Goal: Task Accomplishment & Management: Manage account settings

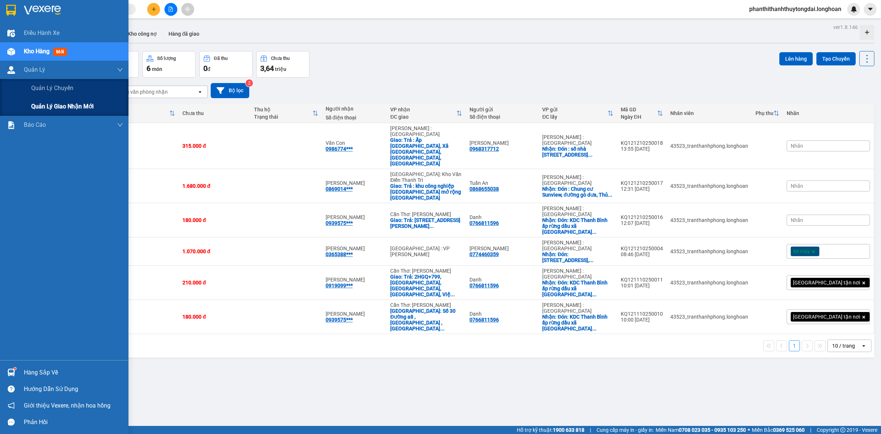
click at [52, 102] on span "Quản lý giao nhận mới" at bounding box center [62, 106] width 62 height 9
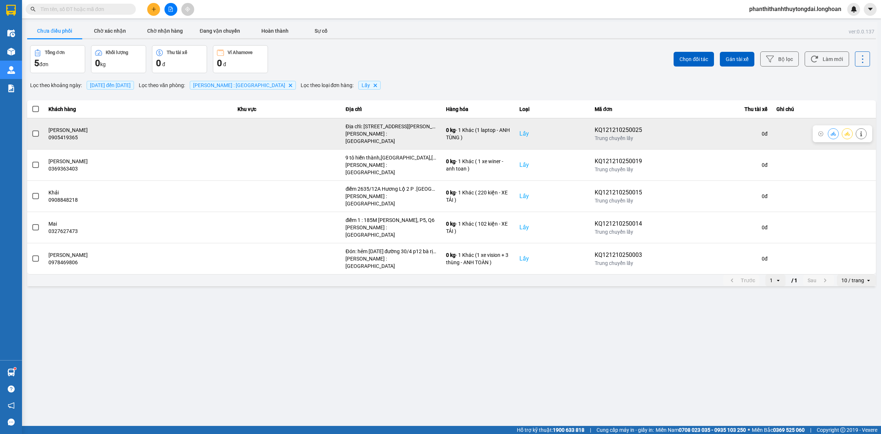
click at [36, 130] on span at bounding box center [35, 133] width 7 height 7
click at [32, 130] on input "checkbox" at bounding box center [32, 130] width 0 height 0
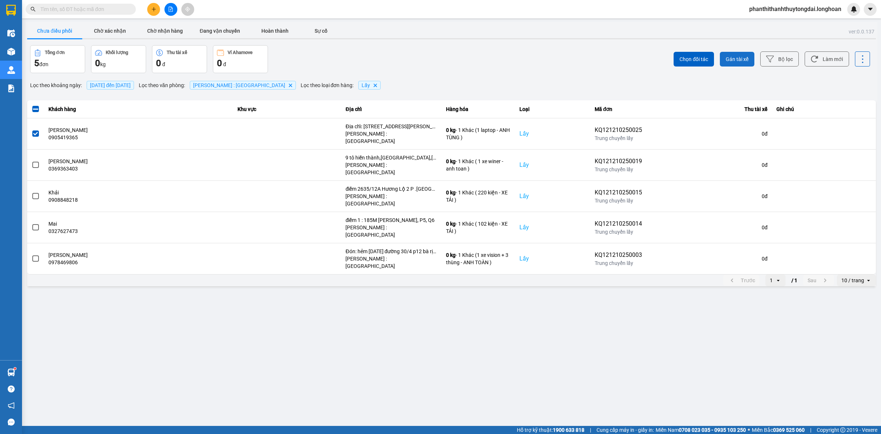
click at [736, 60] on span "Gán tài xế" at bounding box center [737, 58] width 23 height 7
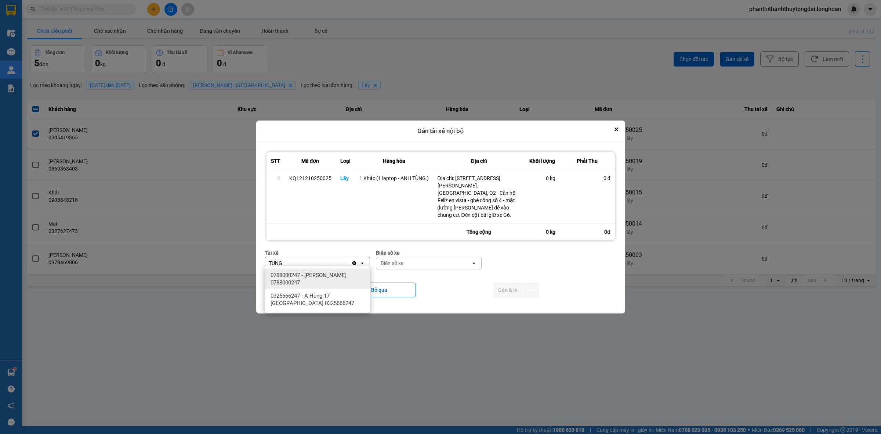
type input "TUNG"
click at [330, 267] on ul "0788000247 - [PERSON_NAME] 0788000247 0325666247 - A Hùng [GEOGRAPHIC_DATA] 032…" at bounding box center [317, 288] width 105 height 47
click at [328, 275] on span "0788000247 - [PERSON_NAME] 0788000247" at bounding box center [319, 278] width 97 height 15
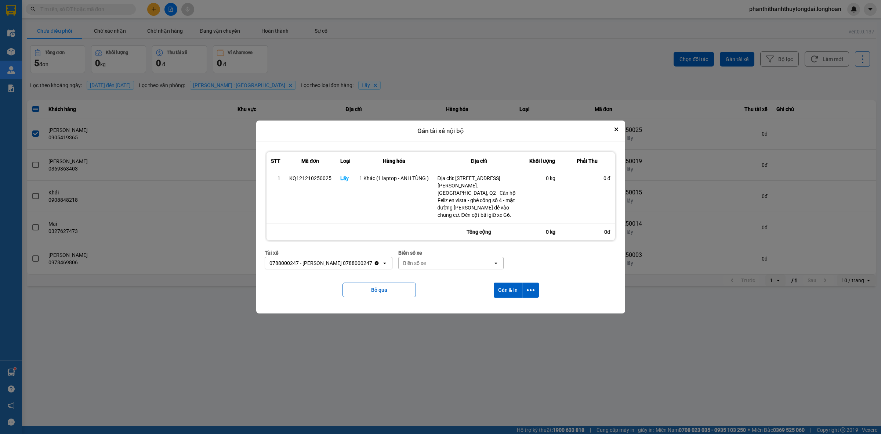
click at [463, 263] on div "Biển số xe" at bounding box center [446, 263] width 95 height 12
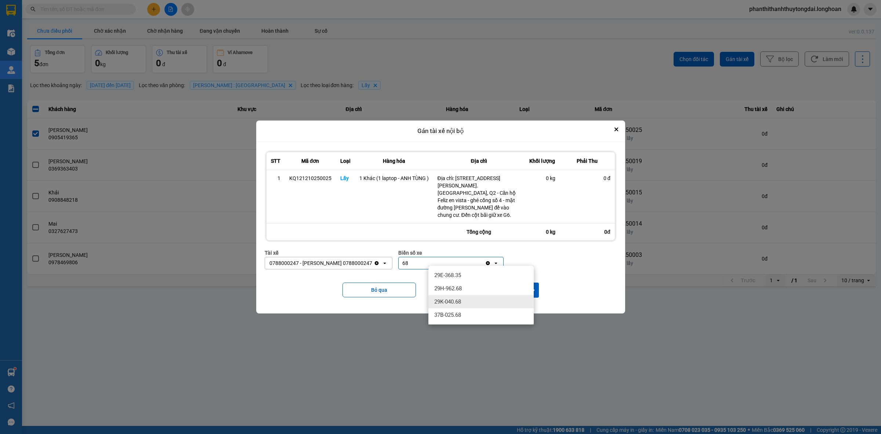
type input "68"
click at [452, 306] on div "29K-040.68" at bounding box center [480, 301] width 105 height 13
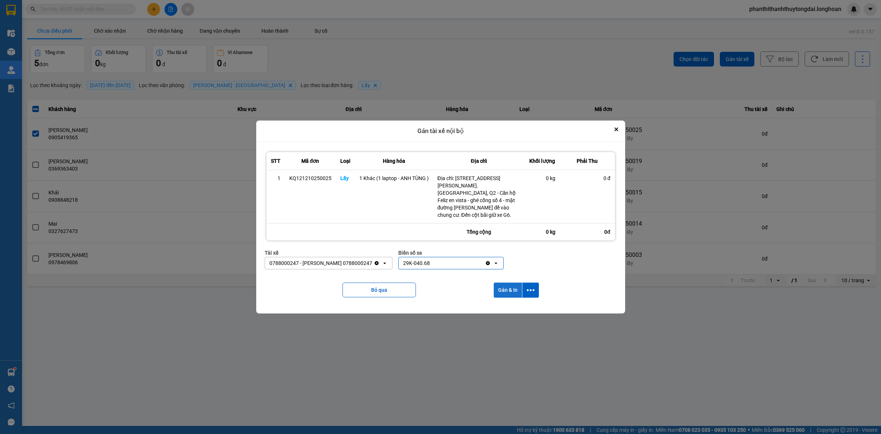
click at [516, 283] on button "Gán & In" at bounding box center [508, 289] width 28 height 15
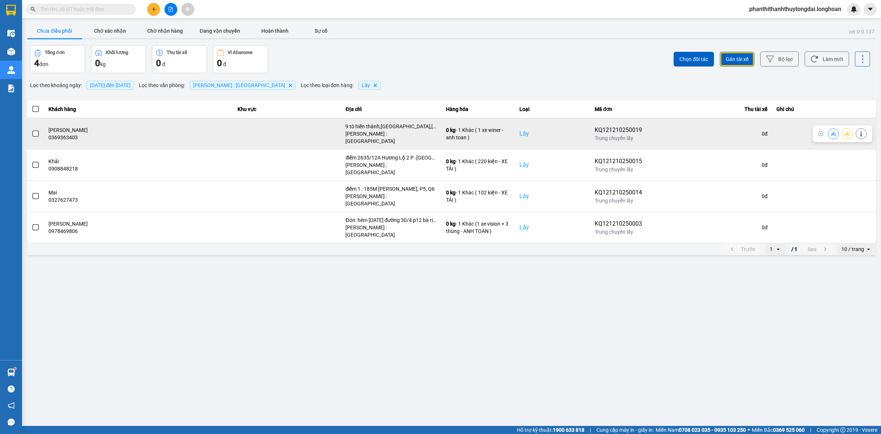
click at [859, 131] on icon at bounding box center [861, 133] width 5 height 5
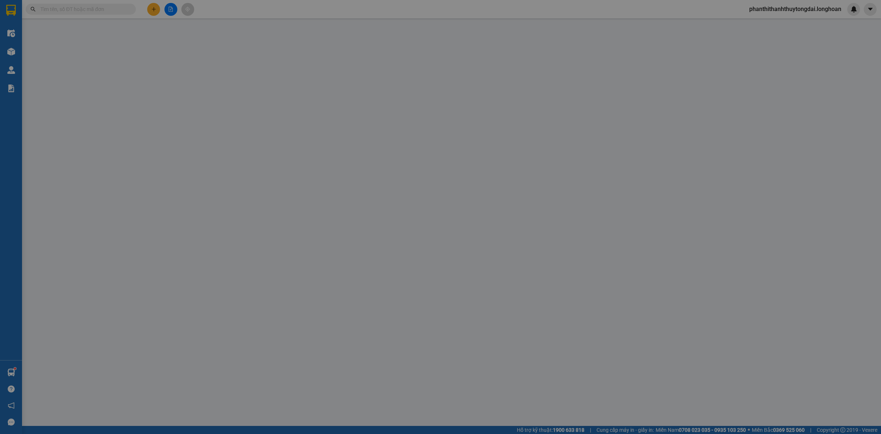
type input "0369363403"
type input "[PERSON_NAME]"
checkbox input "true"
type input "9 tô hiến thành,[GEOGRAPHIC_DATA],[GEOGRAPHIC_DATA]"
type input "0379998409"
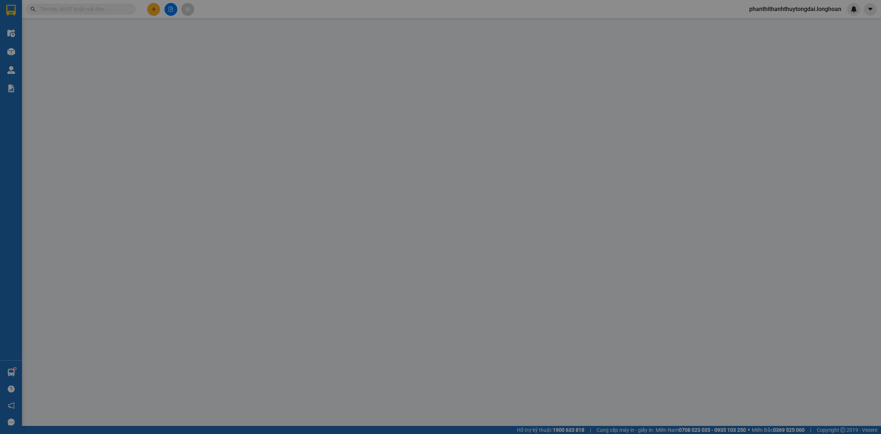
type input "[PERSON_NAME]"
checkbox input "true"
type input "Ngách 22 ngõ 581 [PERSON_NAME], bắc từ [GEOGRAPHIC_DATA], hn"
type input "0"
type input "1.480.000"
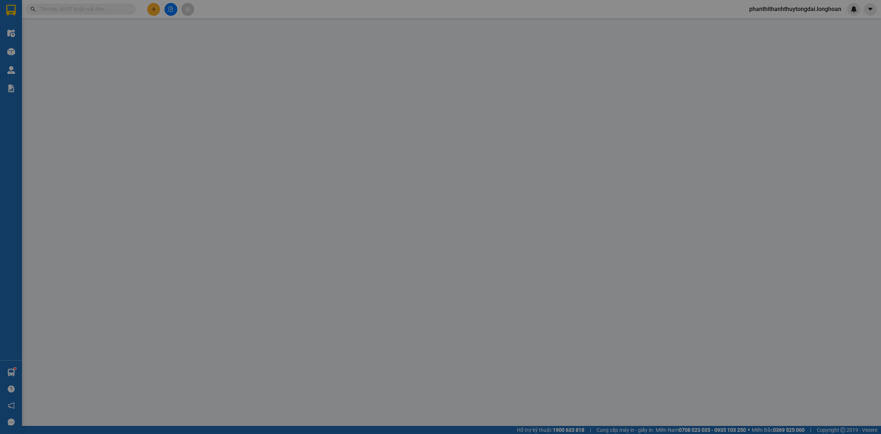
type input "1.480.000"
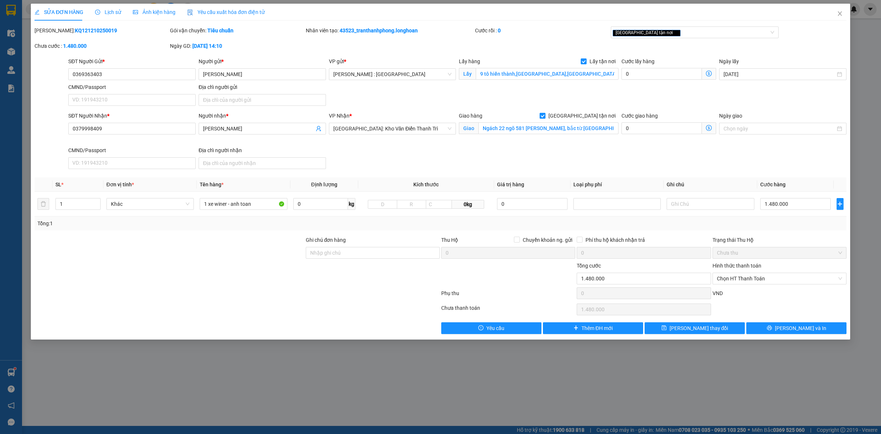
click at [101, 15] on div "Lịch sử" at bounding box center [108, 12] width 26 height 8
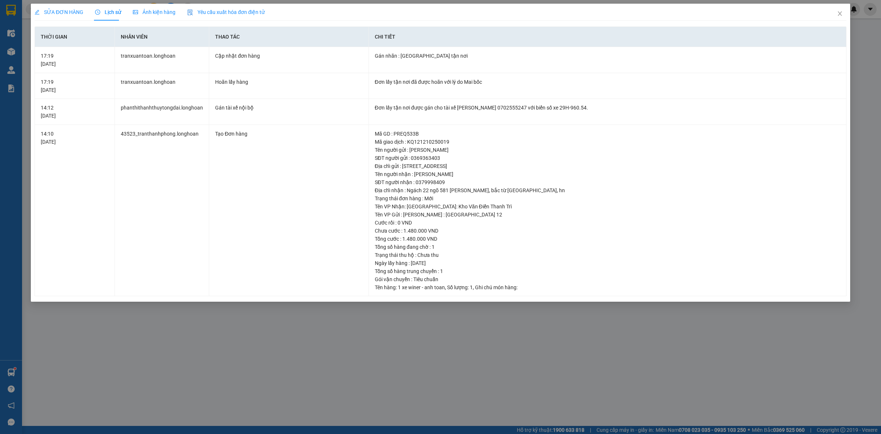
click at [82, 1] on div "SỬA ĐƠN HÀNG Lịch sử Ảnh kiện hàng Yêu cầu xuất hóa đơn điện tử Total Paid Fee …" at bounding box center [440, 217] width 881 height 434
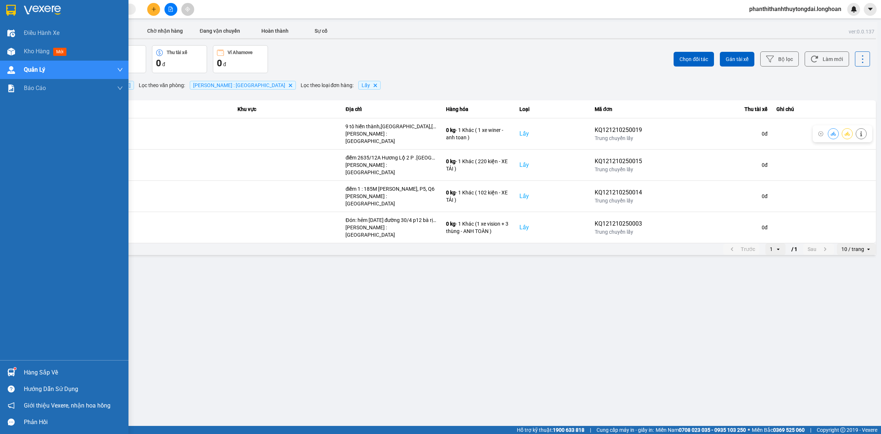
click at [1, 13] on div at bounding box center [64, 12] width 129 height 24
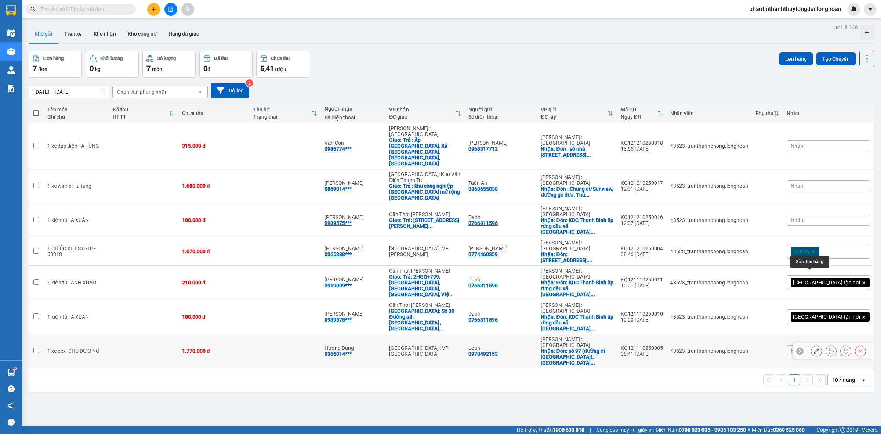
click at [814, 348] on icon at bounding box center [816, 350] width 5 height 5
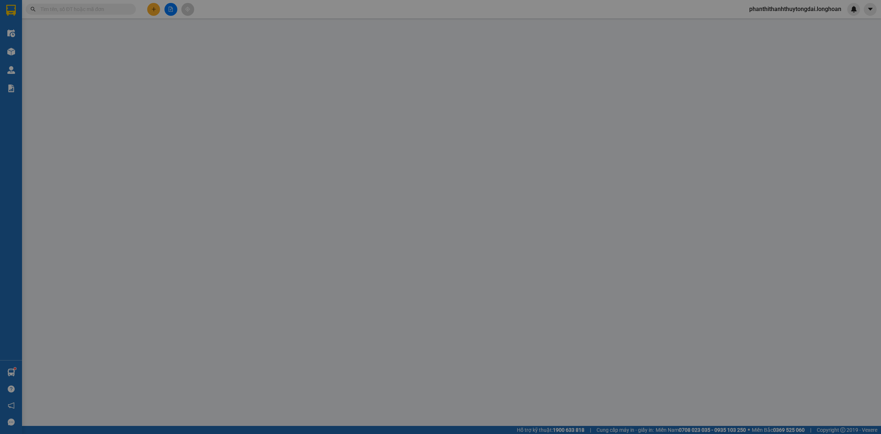
type input "0978492153"
type input "Loan"
checkbox input "true"
type input "Đón: [STREET_ADDRESS]"
type input "0366014514"
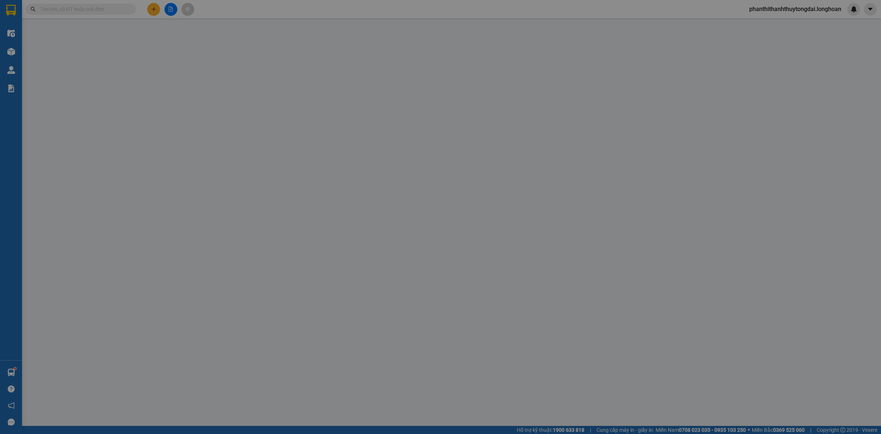
type input "Hương Dung"
type input "0"
type input "1.770.000"
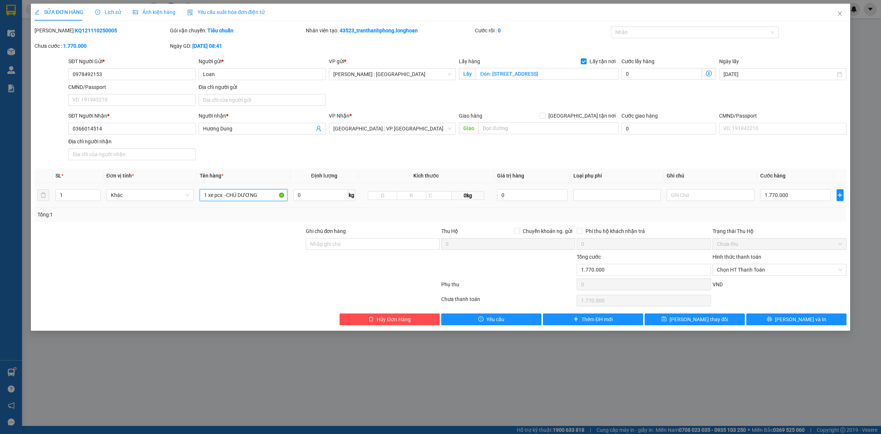
click at [229, 199] on input "1 xe pcx -CHÚ DƯƠNG" at bounding box center [243, 195] width 87 height 12
click at [658, 28] on div at bounding box center [691, 32] width 157 height 9
type input "1 CHIẾC XE BS 70E1-17309"
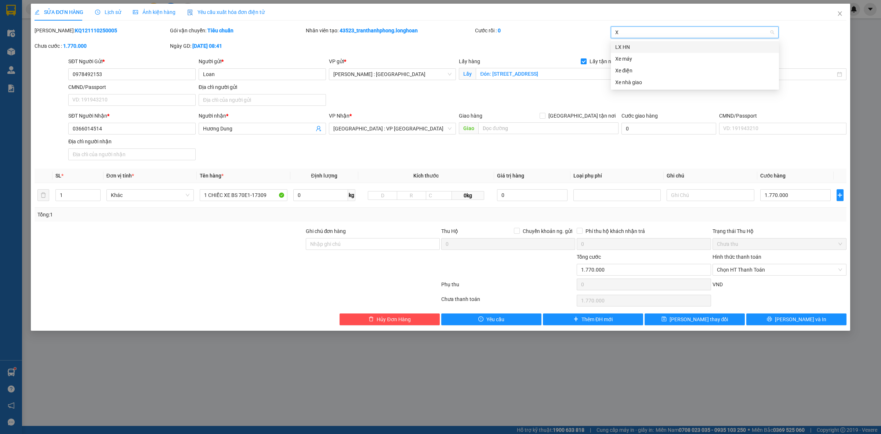
type input "XE"
click at [615, 47] on div "Xe máy" at bounding box center [694, 47] width 159 height 8
drag, startPoint x: 327, startPoint y: 252, endPoint x: 328, endPoint y: 247, distance: 4.8
click at [327, 250] on div "Ghi chú đơn hàng" at bounding box center [373, 240] width 134 height 26
click at [328, 247] on input "Ghi chú đơn hàng" at bounding box center [373, 244] width 134 height 12
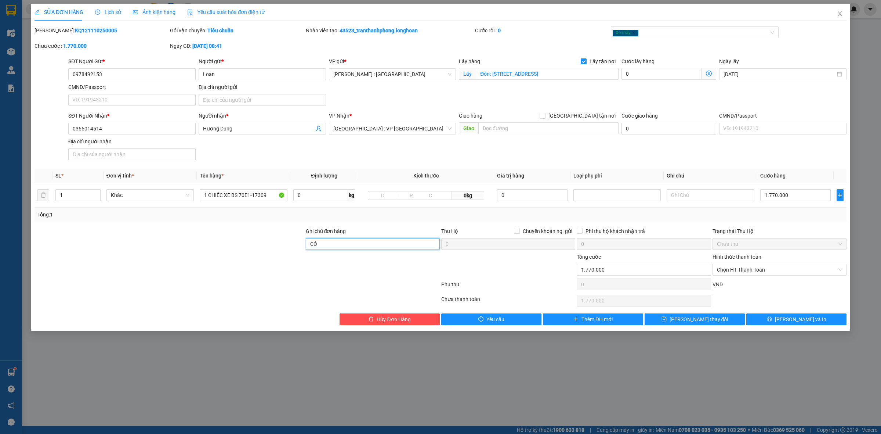
type input "CÓ CHÌA KHÓA + CAVET"
click at [825, 317] on button "[PERSON_NAME] và In" at bounding box center [796, 319] width 100 height 12
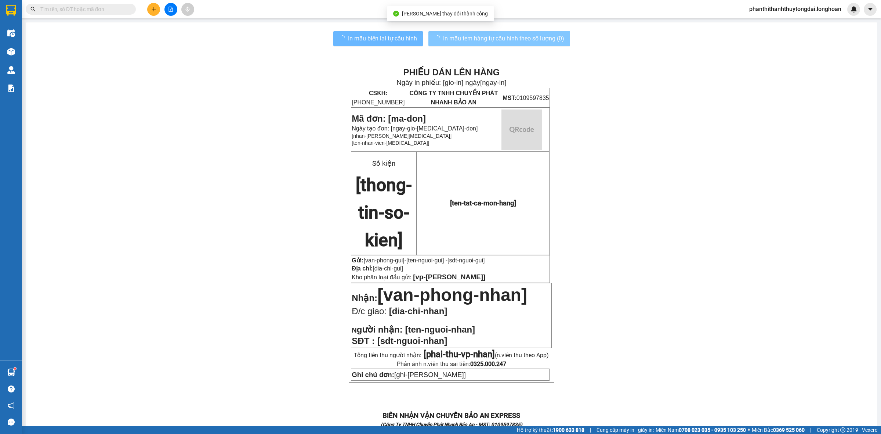
click at [527, 39] on span "In mẫu tem hàng tự cấu hình theo số lượng (0)" at bounding box center [503, 38] width 121 height 9
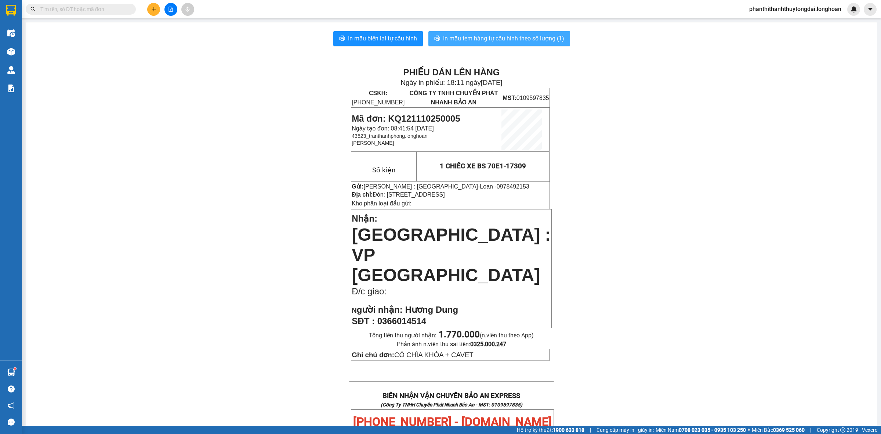
click at [527, 39] on span "In mẫu tem hàng tự cấu hình theo số lượng (1)" at bounding box center [503, 38] width 121 height 9
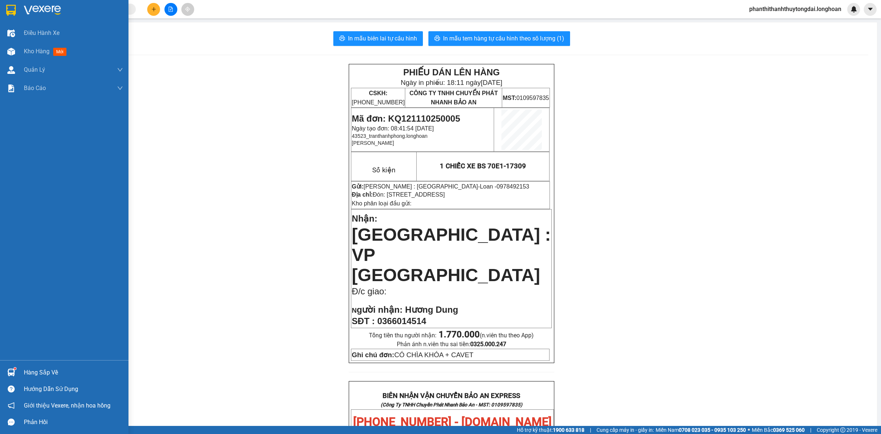
click at [17, 9] on div at bounding box center [64, 12] width 129 height 24
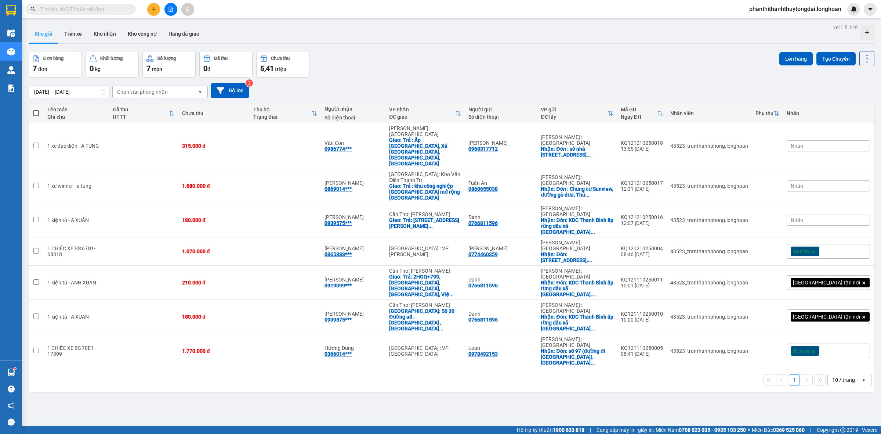
click at [86, 12] on input "text" at bounding box center [83, 9] width 87 height 8
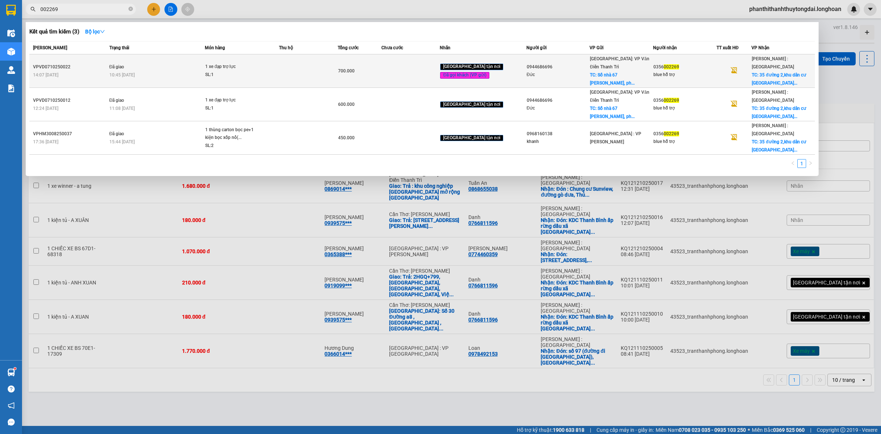
type input "002269"
drag, startPoint x: 648, startPoint y: 63, endPoint x: 674, endPoint y: 65, distance: 25.8
click at [674, 65] on tr "VPVD0710250022 14:07 [DATE] Đã giao 10:45 [DATE] 1 xe đạp trợ lực SL: 1 700.000…" at bounding box center [422, 70] width 786 height 33
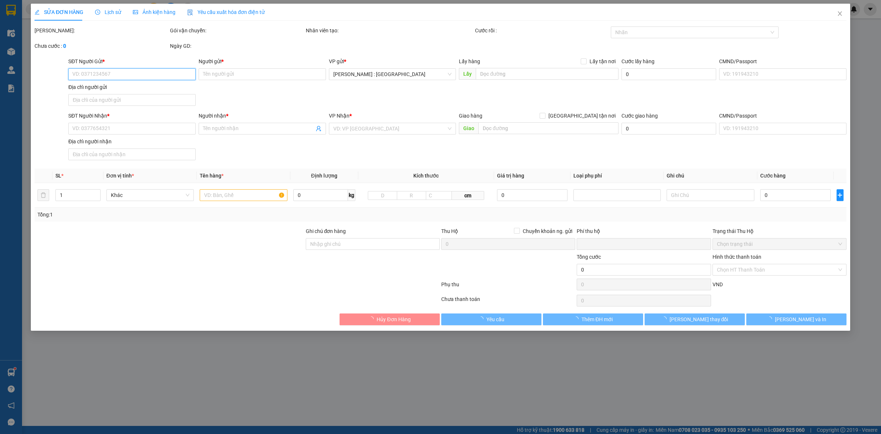
type input "0944686696"
type input "Đức"
checkbox input "true"
type input "Số nhà [STREET_ADDRESS][PERSON_NAME], [GEOGRAPHIC_DATA]"
type input "250.000"
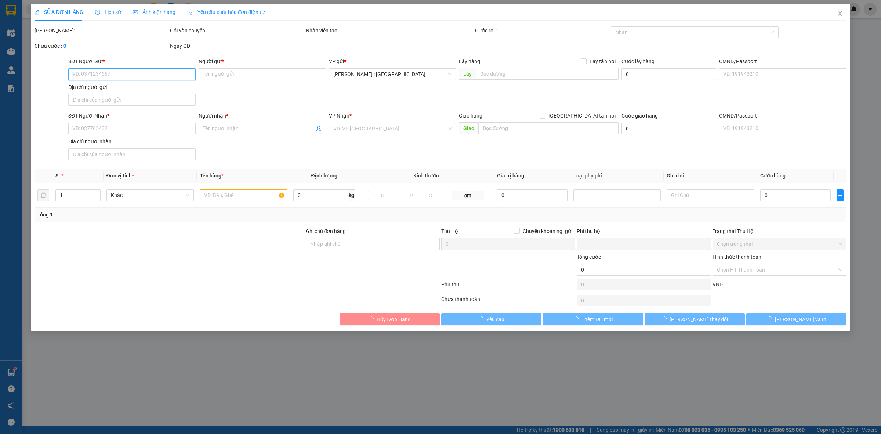
type input "0356002269"
type input "blue hỗ trợ"
checkbox input "true"
type input "35 đường 2,khu dân [GEOGRAPHIC_DATA],xã [GEOGRAPHIC_DATA],[GEOGRAPHIC_DATA],[GE…"
type input "0"
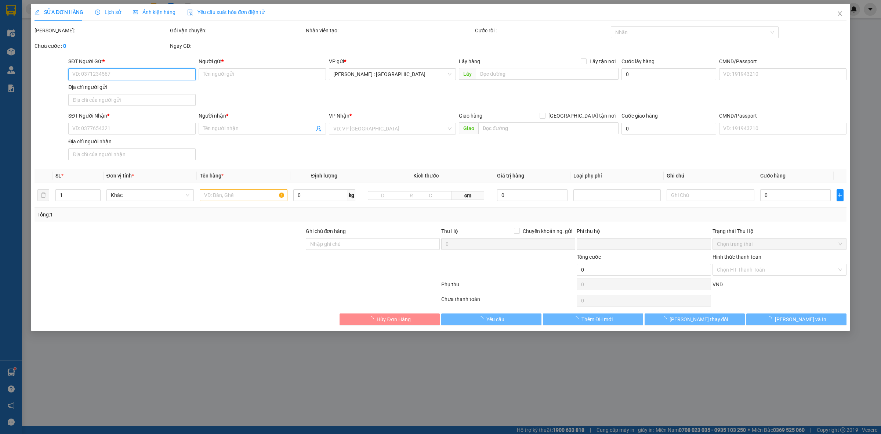
type input "700.000"
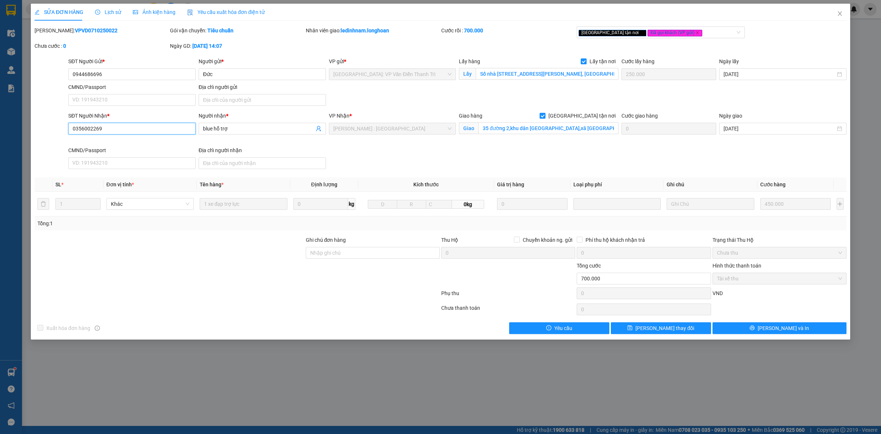
click at [163, 127] on input "0356002269" at bounding box center [131, 129] width 127 height 12
click at [226, 133] on span "blue hỗ trợ" at bounding box center [262, 129] width 127 height 12
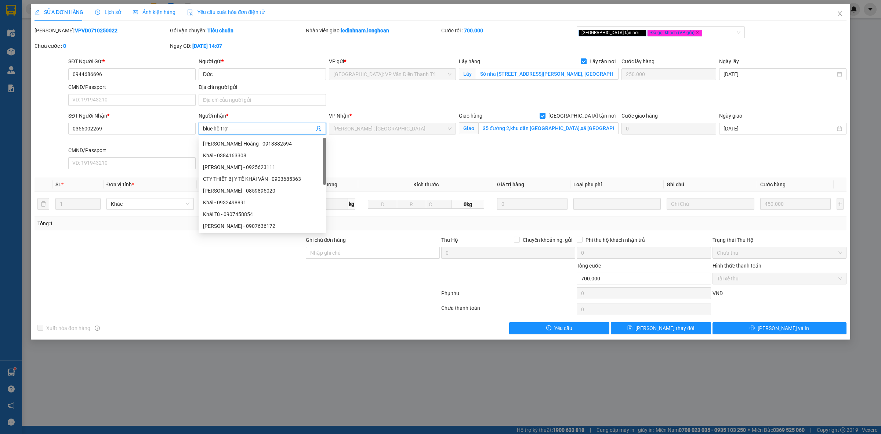
click at [239, 124] on input "blue hỗ trợ" at bounding box center [258, 128] width 111 height 8
click at [237, 128] on input "blue hỗ trợ" at bounding box center [258, 128] width 111 height 8
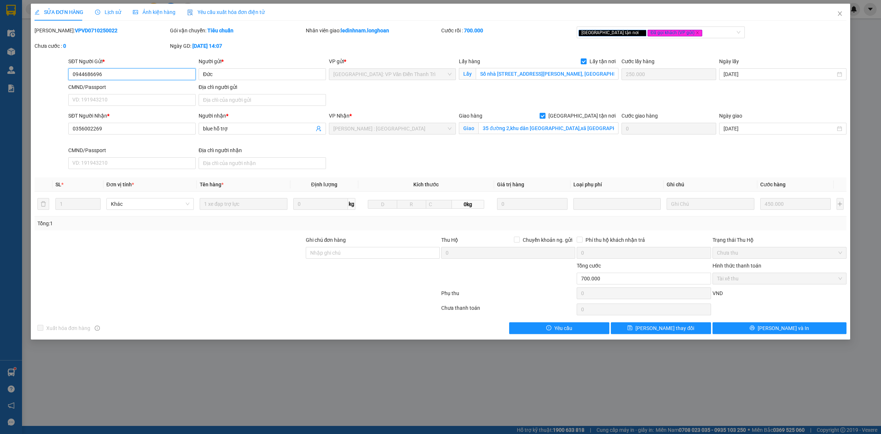
click at [131, 76] on input "0944686696" at bounding box center [131, 74] width 127 height 12
click at [164, 78] on input "0944686696" at bounding box center [131, 74] width 127 height 12
click at [215, 72] on input "Đức" at bounding box center [262, 74] width 127 height 12
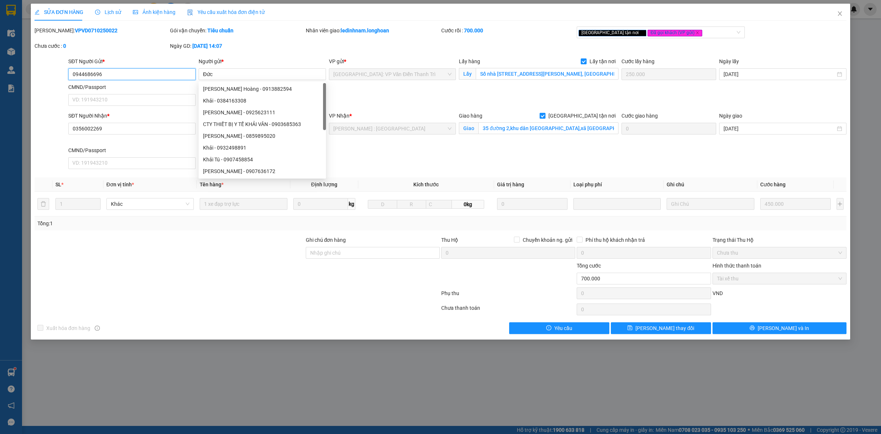
click at [123, 77] on input "0944686696" at bounding box center [131, 74] width 127 height 12
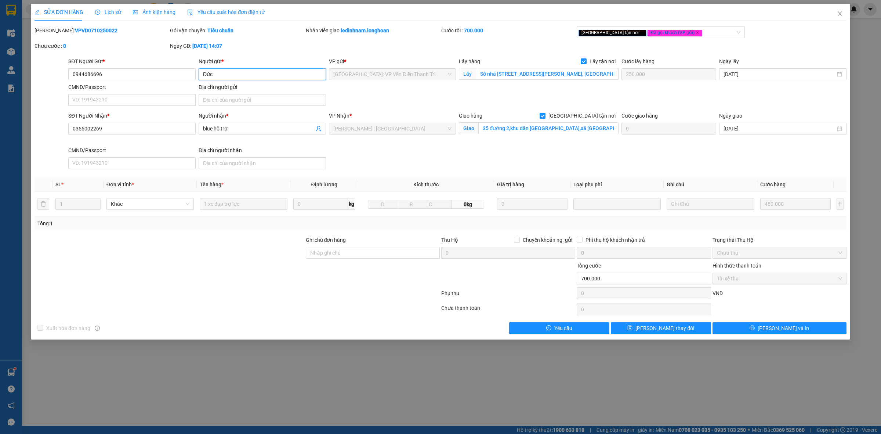
click at [231, 77] on input "Đức" at bounding box center [262, 74] width 127 height 12
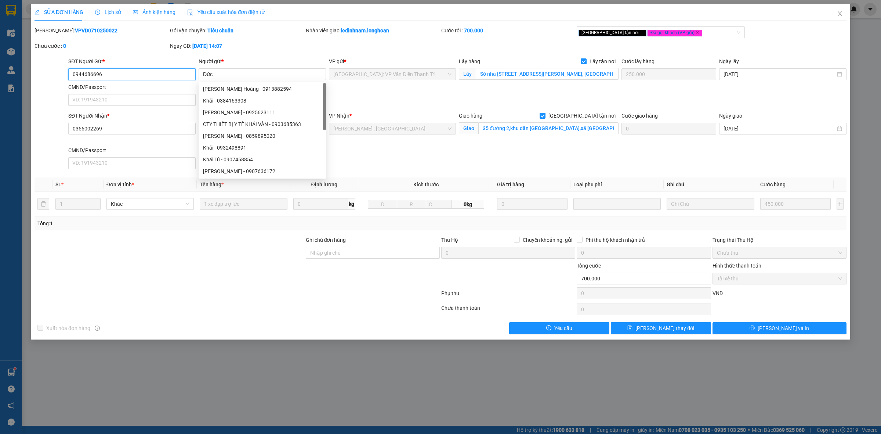
click at [162, 78] on input "0944686696" at bounding box center [131, 74] width 127 height 12
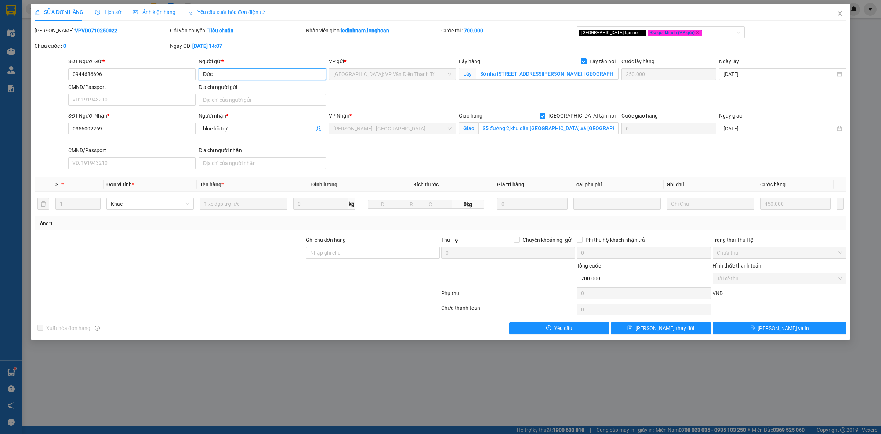
click at [235, 75] on input "Đức" at bounding box center [262, 74] width 127 height 12
click at [232, 75] on input "Đức" at bounding box center [262, 74] width 127 height 12
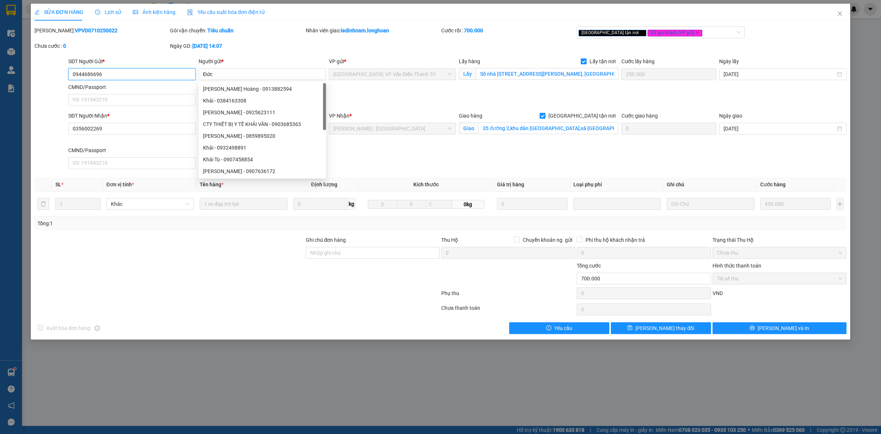
click at [179, 73] on input "0944686696" at bounding box center [131, 74] width 127 height 12
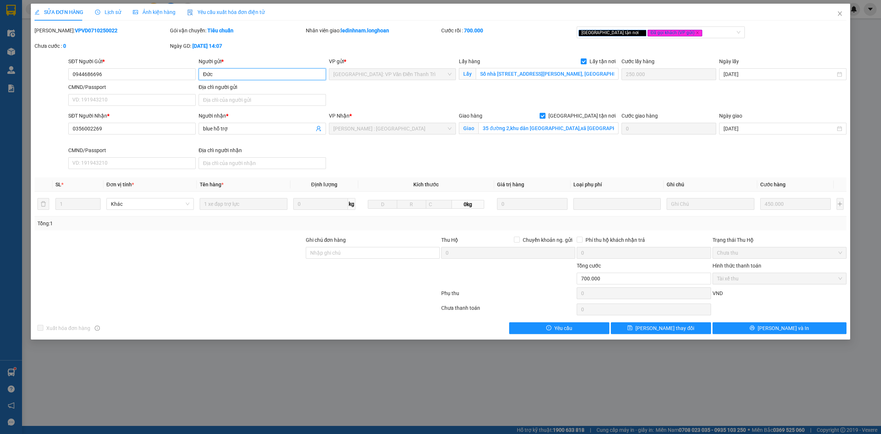
click at [219, 73] on input "Đức" at bounding box center [262, 74] width 127 height 12
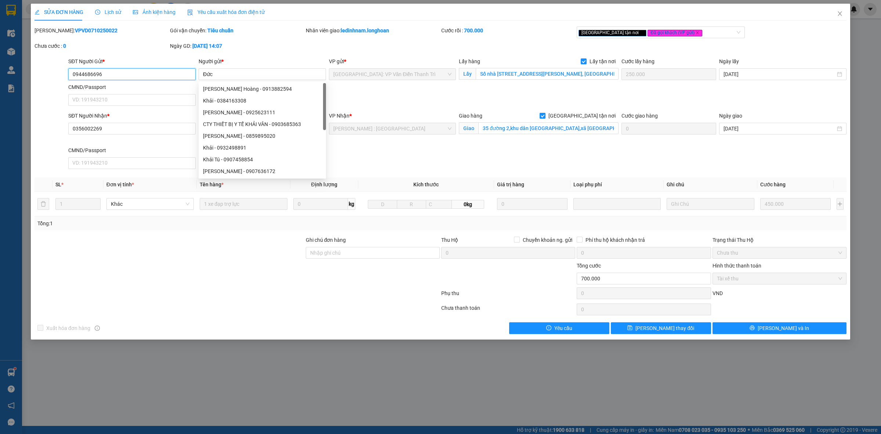
click at [189, 74] on input "0944686696" at bounding box center [131, 74] width 127 height 12
click at [228, 77] on input "Đức" at bounding box center [262, 74] width 127 height 12
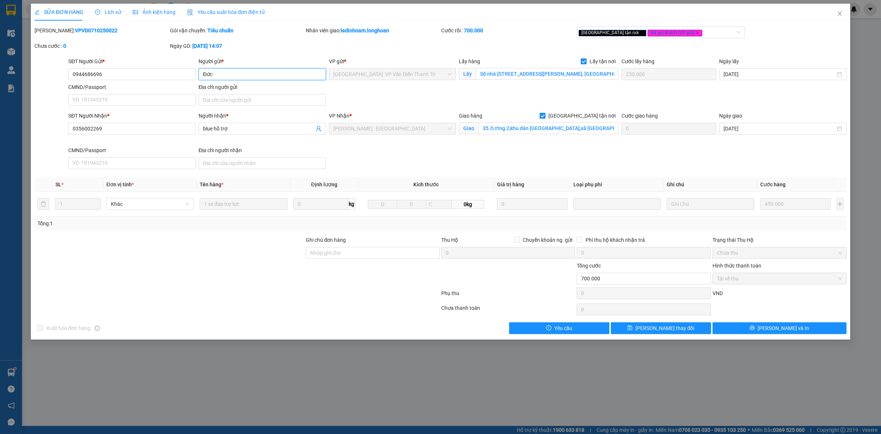
click at [228, 77] on input "Đức" at bounding box center [262, 74] width 127 height 12
click at [227, 77] on input "Đức" at bounding box center [262, 74] width 127 height 12
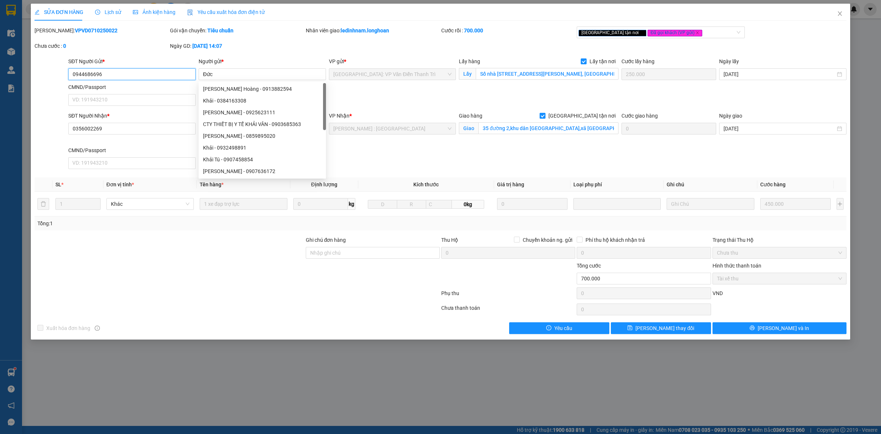
click at [177, 74] on input "0944686696" at bounding box center [131, 74] width 127 height 12
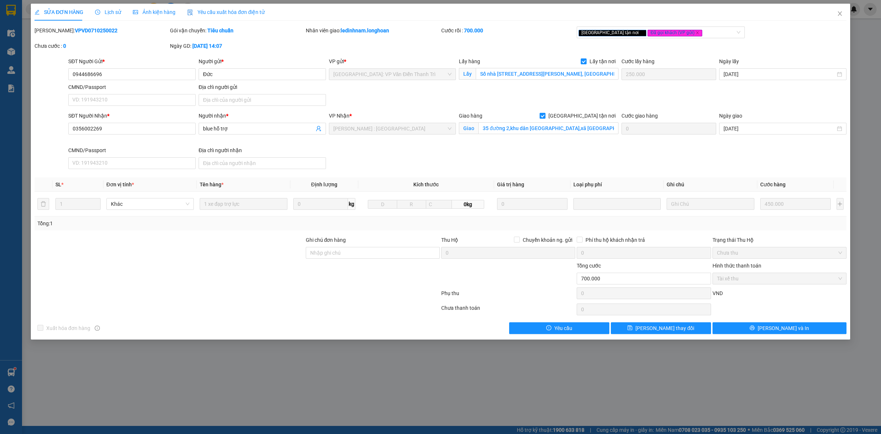
click at [854, 8] on div "SỬA ĐƠN HÀNG Lịch sử Ảnh kiện hàng Yêu cầu xuất hóa đơn điện tử Total Paid Fee …" at bounding box center [440, 217] width 881 height 434
click at [844, 9] on span "Close" at bounding box center [840, 14] width 21 height 21
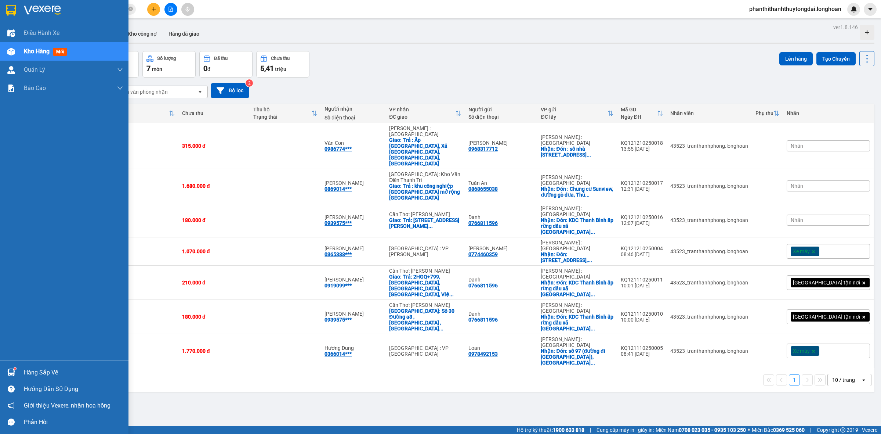
click at [2, 10] on div at bounding box center [64, 12] width 129 height 24
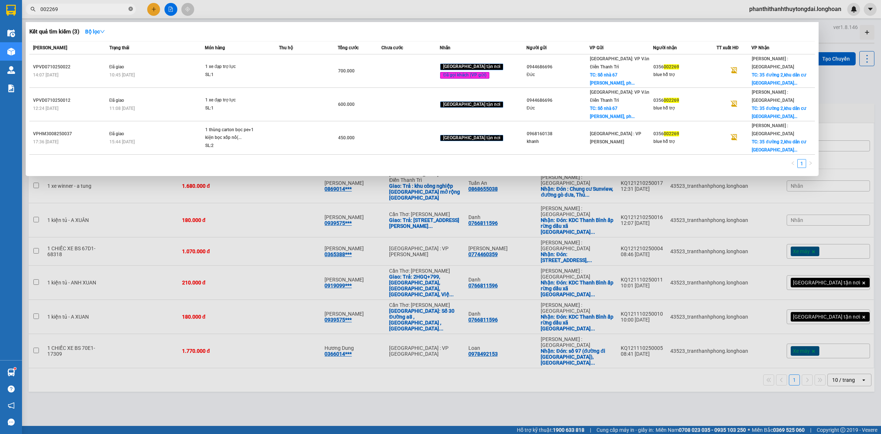
click at [132, 10] on icon "close-circle" at bounding box center [131, 9] width 4 height 4
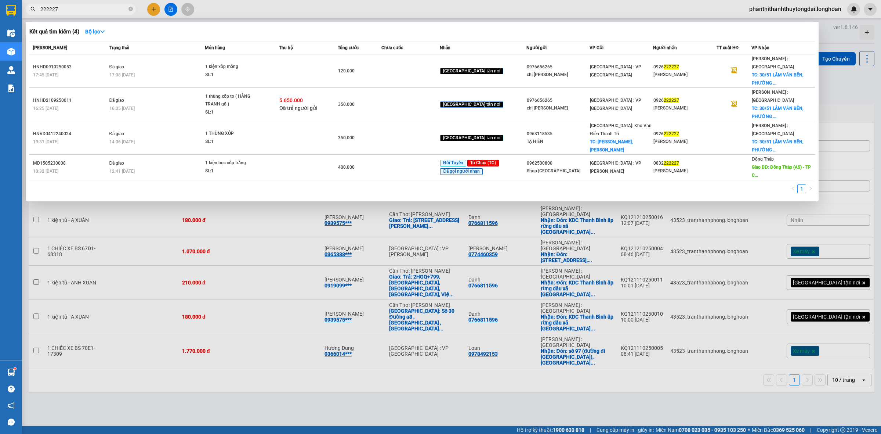
type input "222227"
click at [303, 54] on th "Thu hộ" at bounding box center [308, 47] width 58 height 13
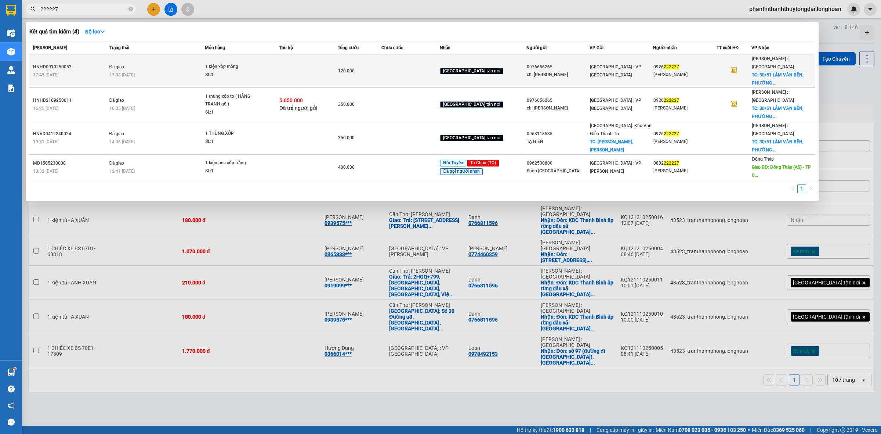
click at [292, 62] on td at bounding box center [308, 70] width 58 height 33
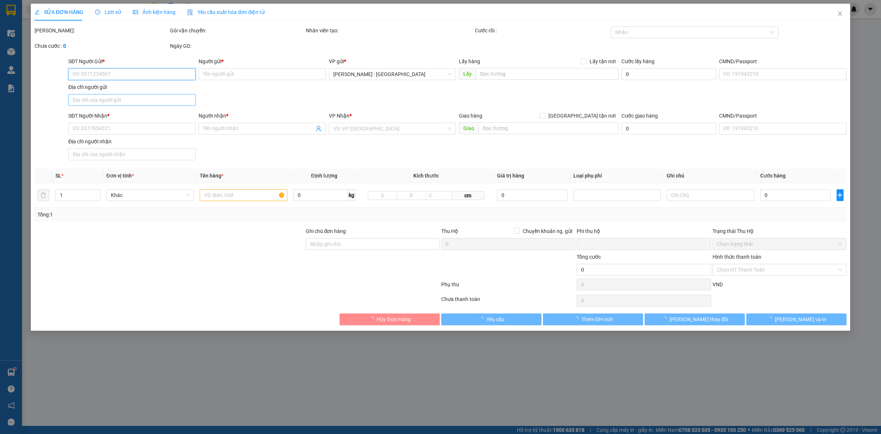
type input "0976656265"
type input "chị [PERSON_NAME]"
type input "0926222227"
type input "[PERSON_NAME]"
checkbox input "true"
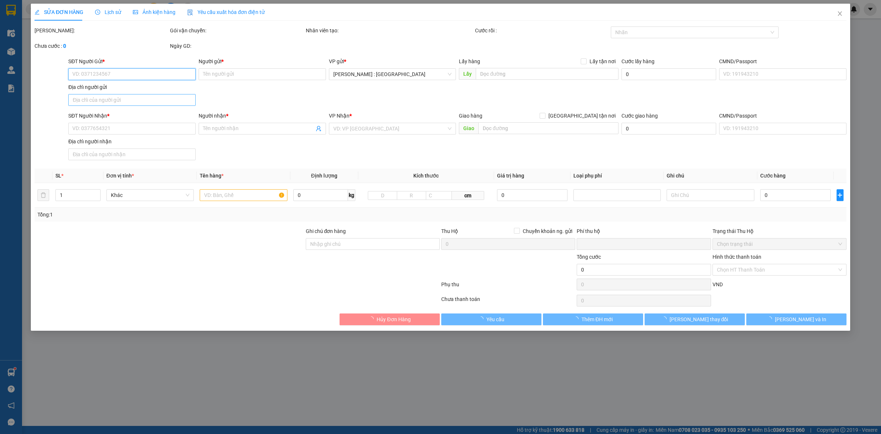
type input "[STREET_ADDRESS]"
type input "0"
type input "120.000"
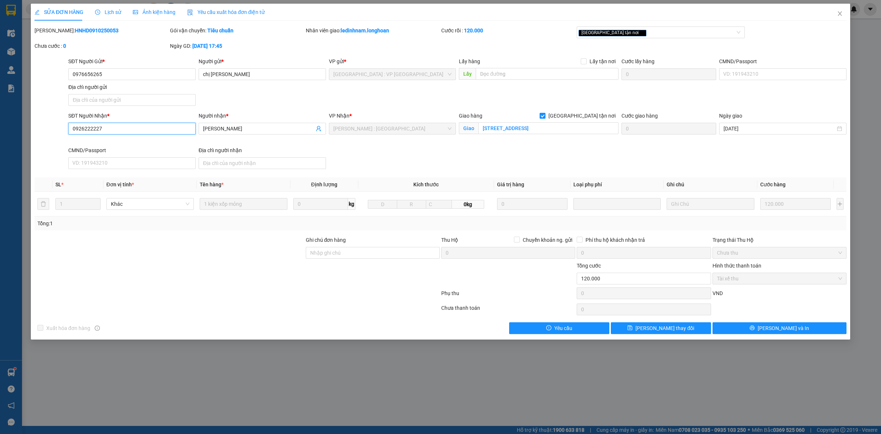
click at [129, 127] on input "0926222227" at bounding box center [131, 129] width 127 height 12
drag, startPoint x: 263, startPoint y: 131, endPoint x: 116, endPoint y: 128, distance: 146.9
click at [116, 128] on div "SĐT Người Nhận * 0926222227 Người nhận * VŨ HOÀNG VŨ HOÀNG VP Nhận * [GEOGRAPHI…" at bounding box center [457, 142] width 781 height 60
drag, startPoint x: 152, startPoint y: 73, endPoint x: 0, endPoint y: 96, distance: 153.5
click at [0, 96] on div "SỬA ĐƠN HÀNG Lịch sử Ảnh kiện hàng Yêu cầu xuất hóa đơn điện tử Total Paid Fee …" at bounding box center [440, 217] width 881 height 434
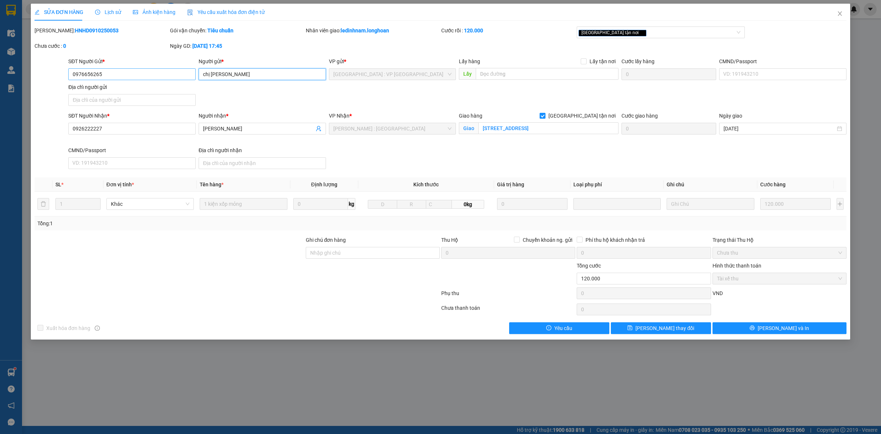
drag, startPoint x: 238, startPoint y: 79, endPoint x: 102, endPoint y: 75, distance: 135.9
click at [102, 75] on div "SĐT Người Gửi * 0976656265 Người gửi * chị [PERSON_NAME] VP gửi * [GEOGRAPHIC_D…" at bounding box center [457, 82] width 781 height 51
click at [506, 122] on div "Giao hàng [GEOGRAPHIC_DATA] tận nơi" at bounding box center [539, 117] width 160 height 11
click at [518, 128] on input "[STREET_ADDRESS]" at bounding box center [548, 128] width 140 height 12
click at [245, 406] on div "SỬA ĐƠN HÀNG Lịch sử Ảnh kiện hàng Yêu cầu xuất hóa đơn điện tử Total Paid Fee …" at bounding box center [440, 217] width 881 height 434
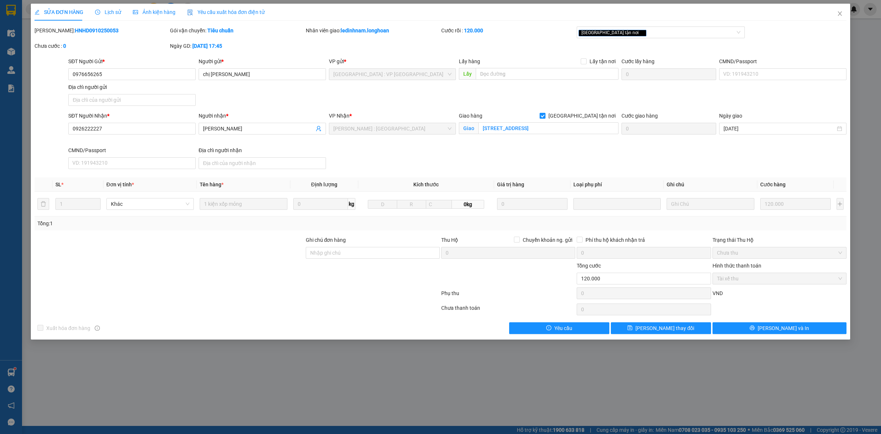
click at [246, 401] on div "SỬA ĐƠN HÀNG Lịch sử Ảnh kiện hàng Yêu cầu xuất hóa đơn điện tử Total Paid Fee …" at bounding box center [440, 217] width 881 height 434
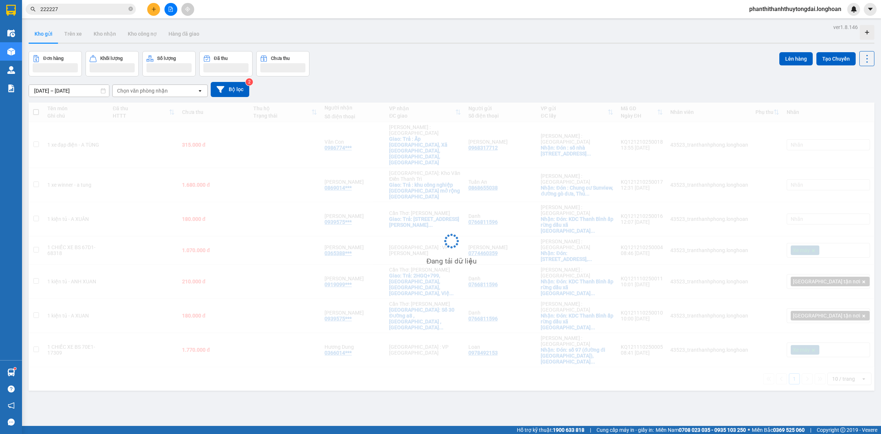
click at [304, 385] on div "ver 1.8.146 Kho gửi Trên xe Kho nhận Kho công nợ Hàng đã giao Đơn hàng Khối lượ…" at bounding box center [452, 239] width 852 height 434
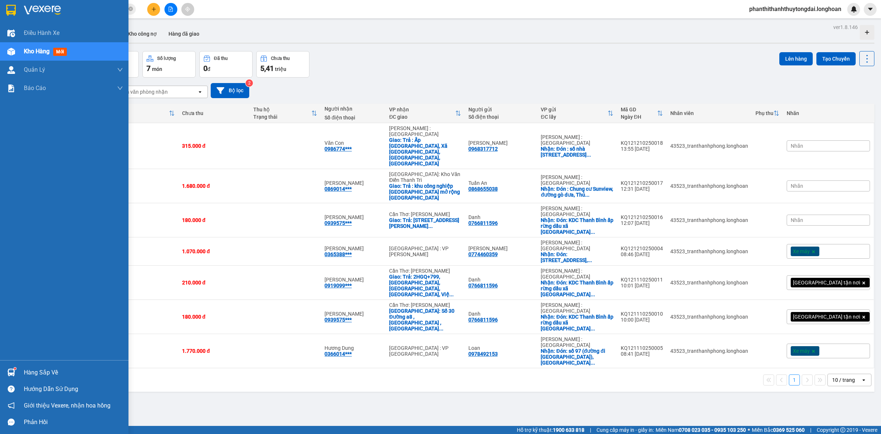
click at [6, 10] on div at bounding box center [11, 10] width 13 height 13
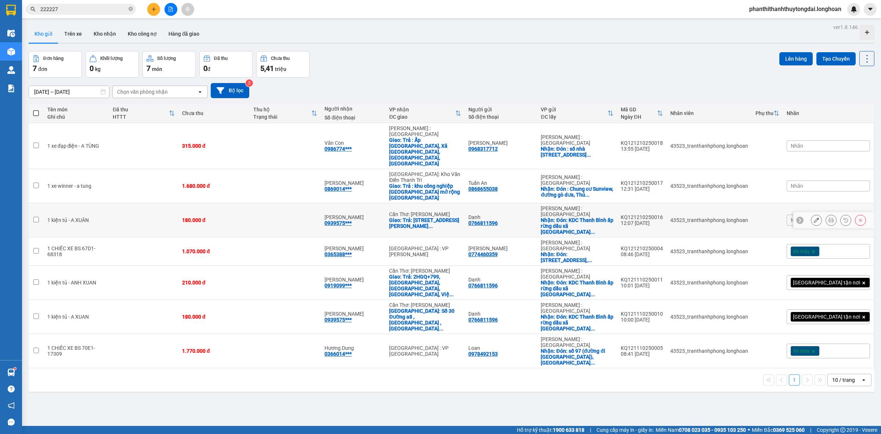
scroll to position [34, 0]
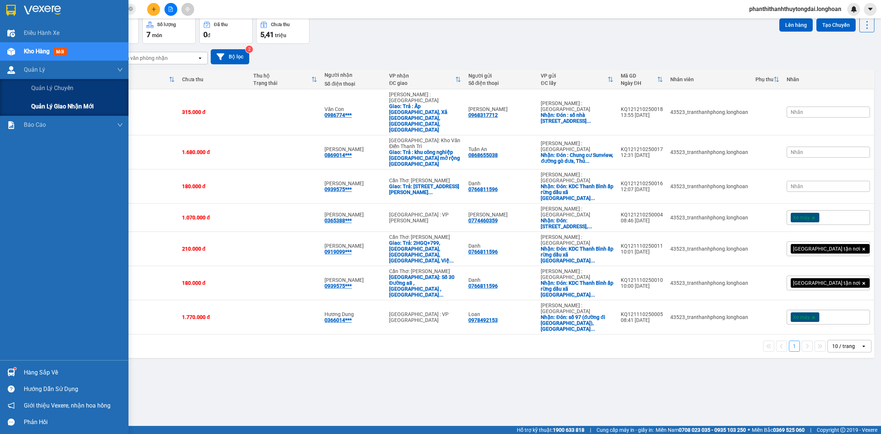
click at [51, 109] on span "Quản lý giao nhận mới" at bounding box center [62, 106] width 62 height 9
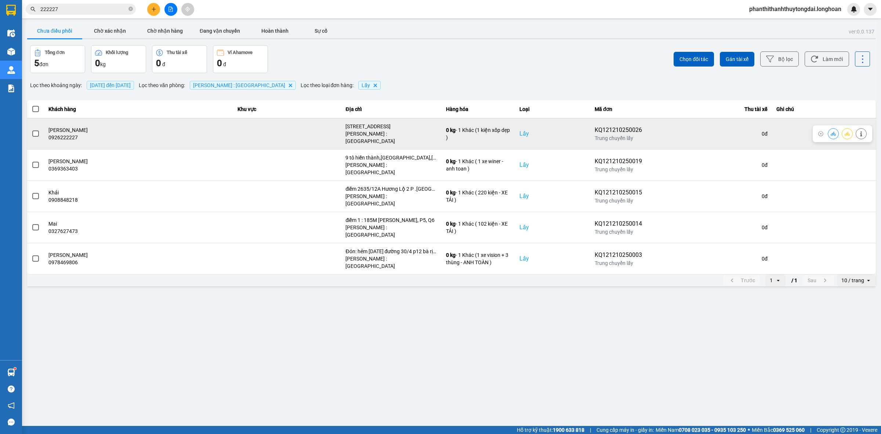
click at [34, 133] on span at bounding box center [35, 133] width 7 height 7
click at [32, 130] on input "checkbox" at bounding box center [32, 130] width 0 height 0
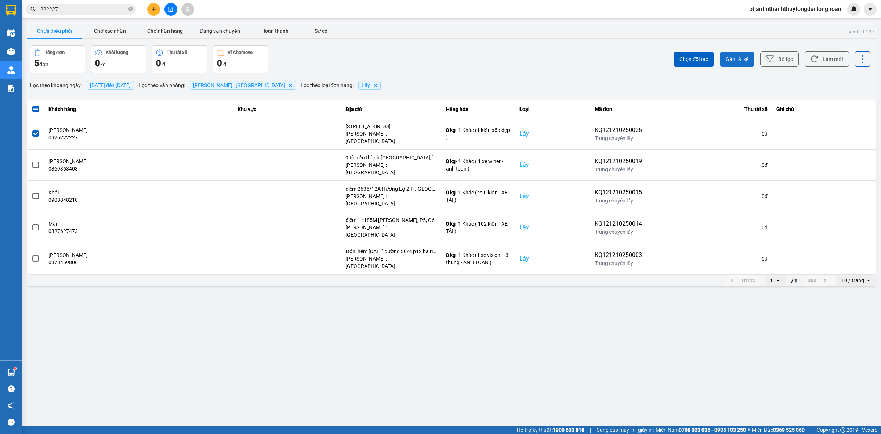
click at [750, 57] on button "Gán tài xế" at bounding box center [737, 59] width 35 height 15
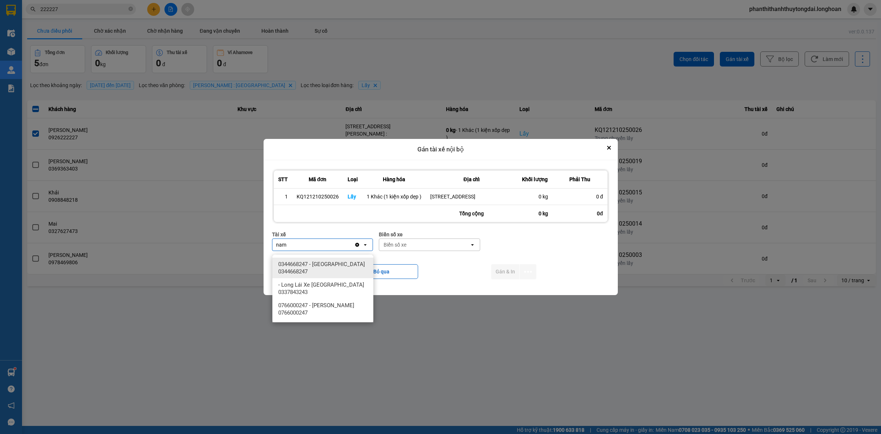
type input "nam"
click at [347, 269] on span "0344668247 - [GEOGRAPHIC_DATA] 0344668247" at bounding box center [324, 267] width 92 height 15
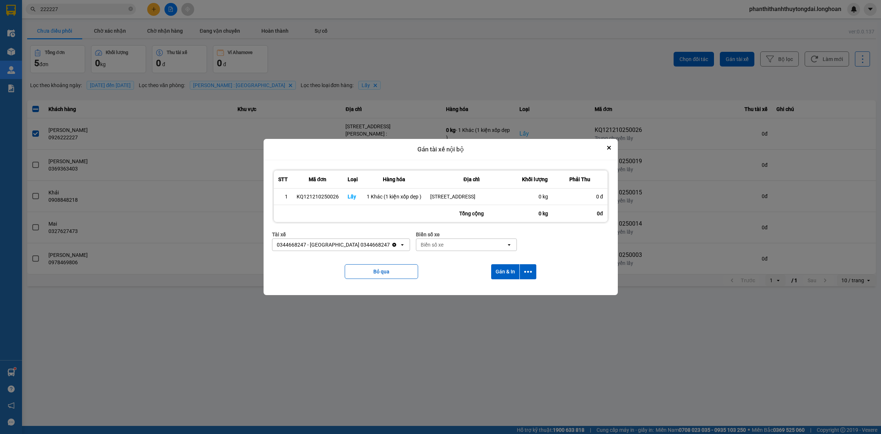
drag, startPoint x: 411, startPoint y: 247, endPoint x: 417, endPoint y: 247, distance: 6.6
click at [421, 247] on div "Biển số xe" at bounding box center [432, 244] width 23 height 7
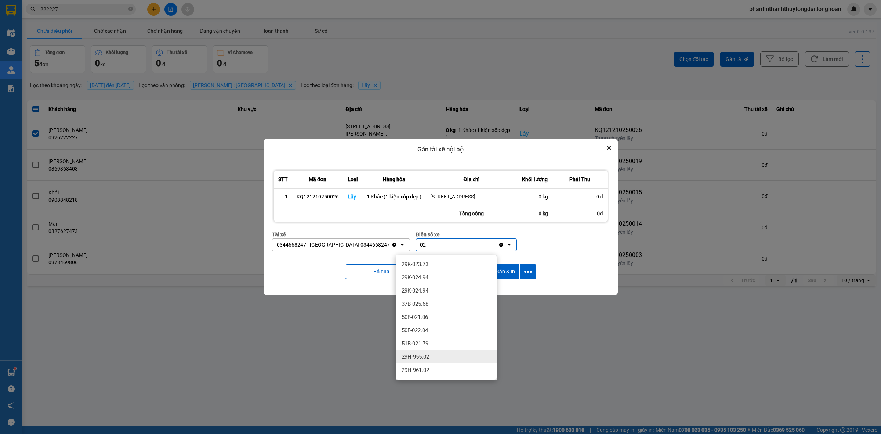
type input "02"
drag, startPoint x: 399, startPoint y: 358, endPoint x: 478, endPoint y: 311, distance: 91.6
click at [401, 358] on div "29H-955.02" at bounding box center [446, 356] width 101 height 13
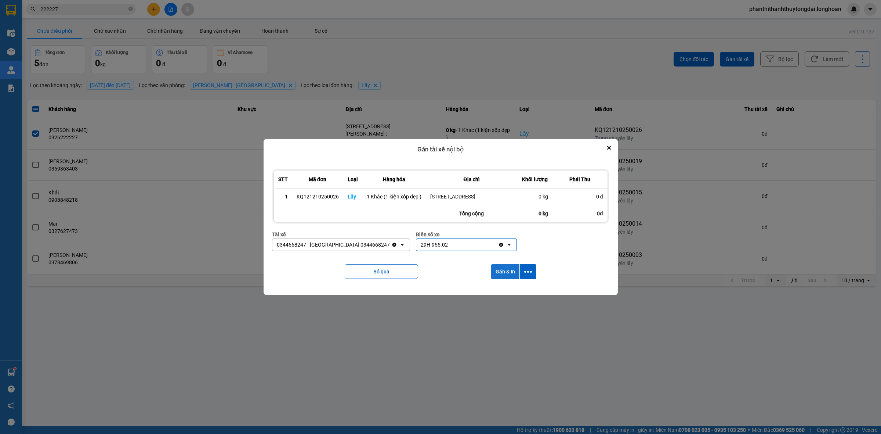
click at [513, 272] on button "Gán & In" at bounding box center [505, 271] width 28 height 15
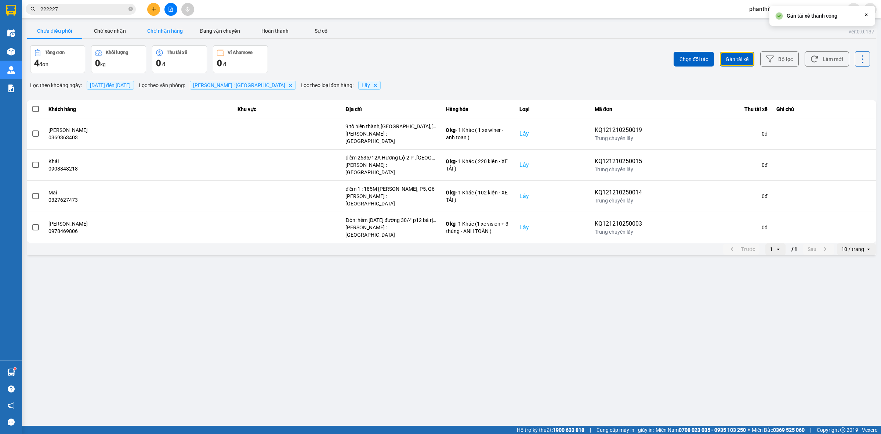
click at [191, 26] on button "Chờ nhận hàng" at bounding box center [164, 30] width 55 height 15
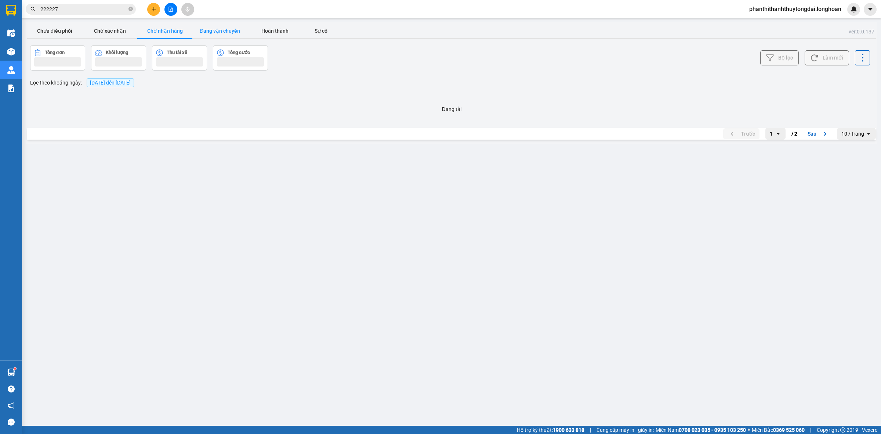
click at [222, 28] on button "Đang vận chuyển" at bounding box center [219, 30] width 55 height 15
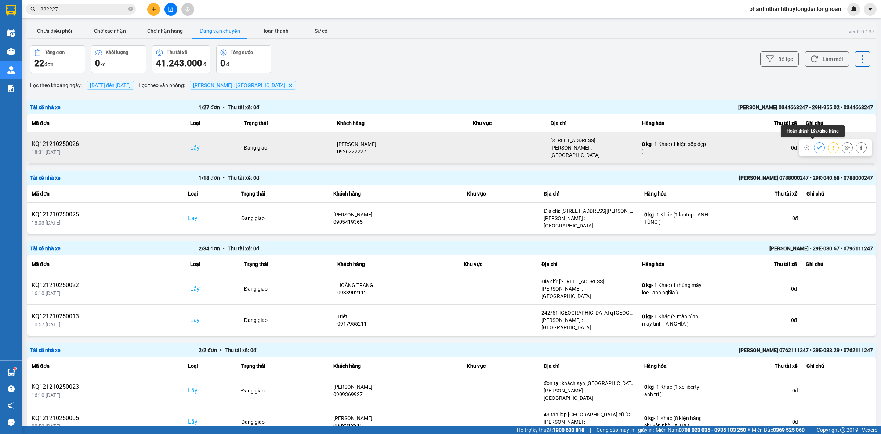
click at [817, 147] on icon at bounding box center [819, 147] width 5 height 5
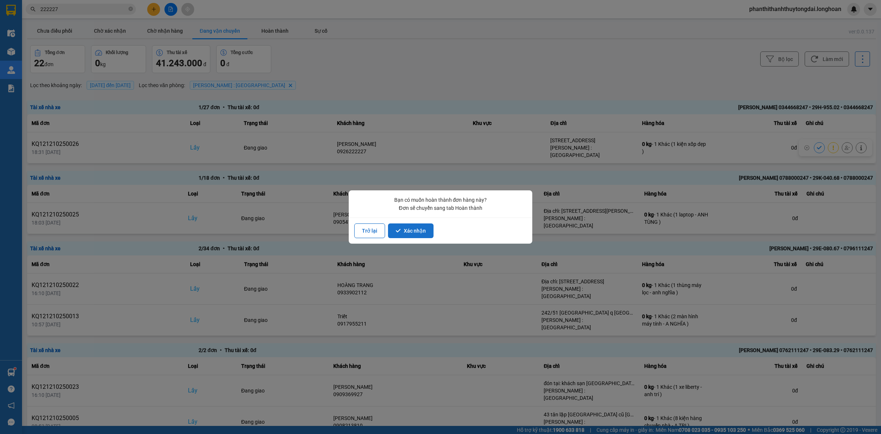
click at [402, 234] on button "Xác nhận" at bounding box center [411, 230] width 46 height 15
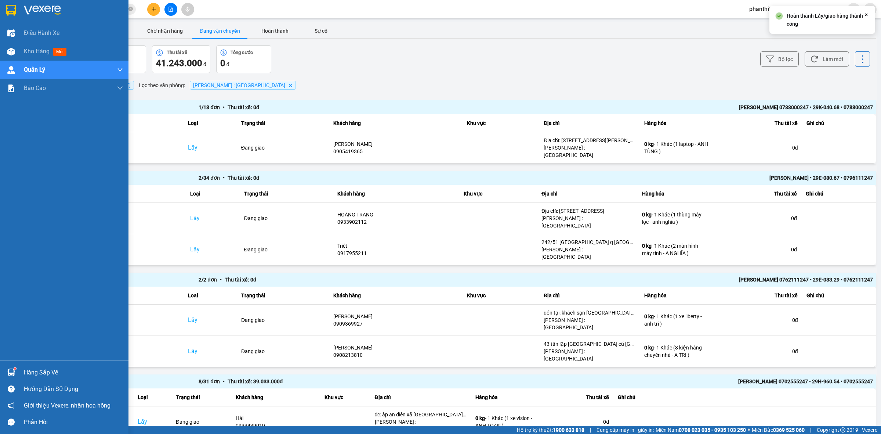
click at [0, 17] on div at bounding box center [64, 12] width 129 height 24
